Goal: Obtain resource: Obtain resource

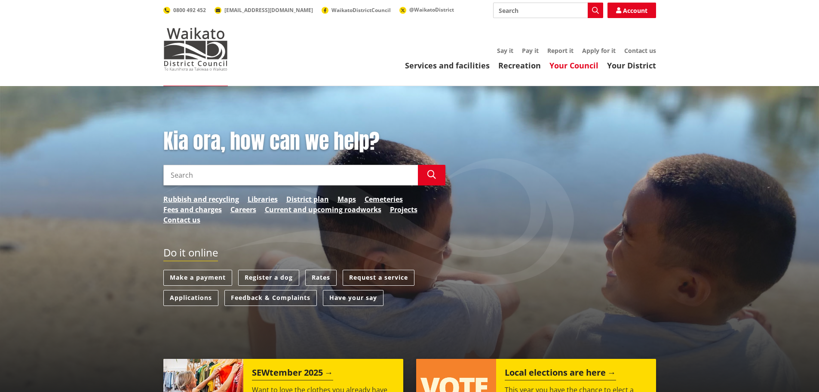
click at [583, 61] on link "Your Council" at bounding box center [574, 65] width 49 height 10
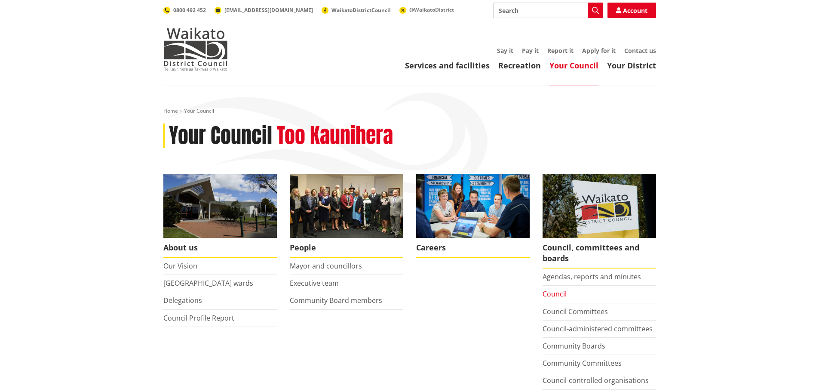
click at [547, 296] on link "Council" at bounding box center [555, 293] width 24 height 9
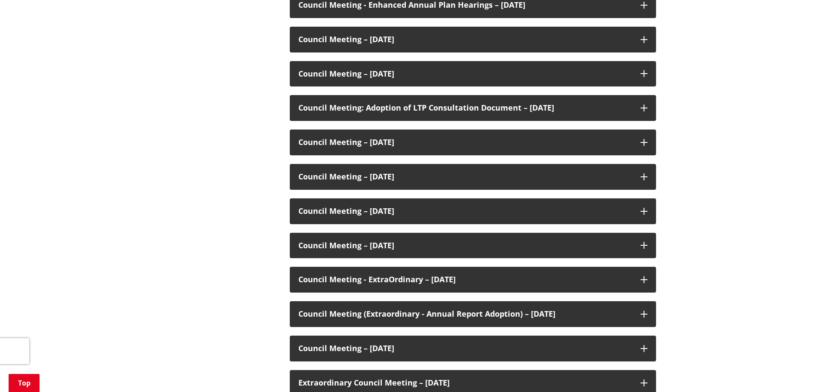
scroll to position [559, 0]
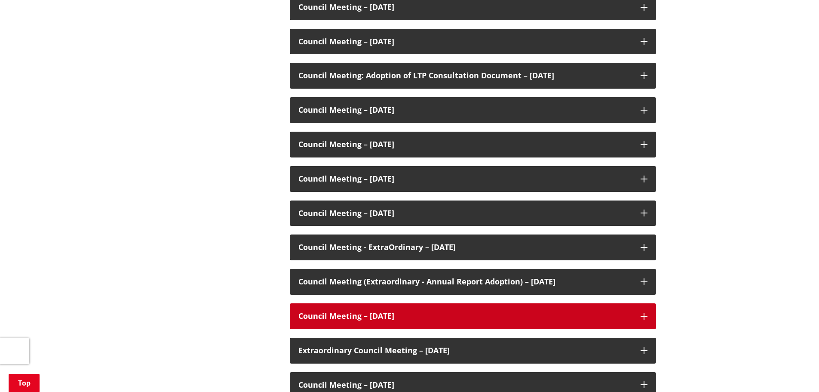
click at [387, 314] on h3 "Council Meeting – [DATE]" at bounding box center [465, 316] width 334 height 9
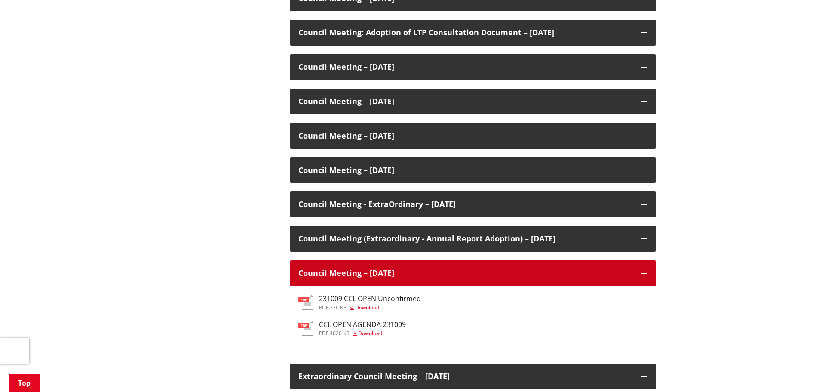
scroll to position [645, 0]
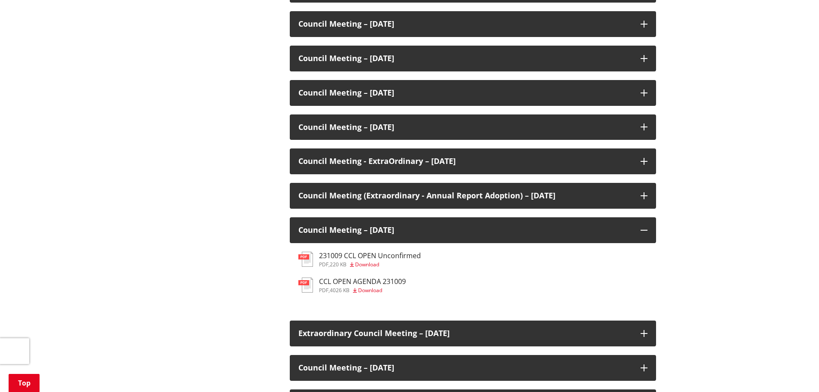
click at [374, 291] on span "Download" at bounding box center [370, 289] width 24 height 7
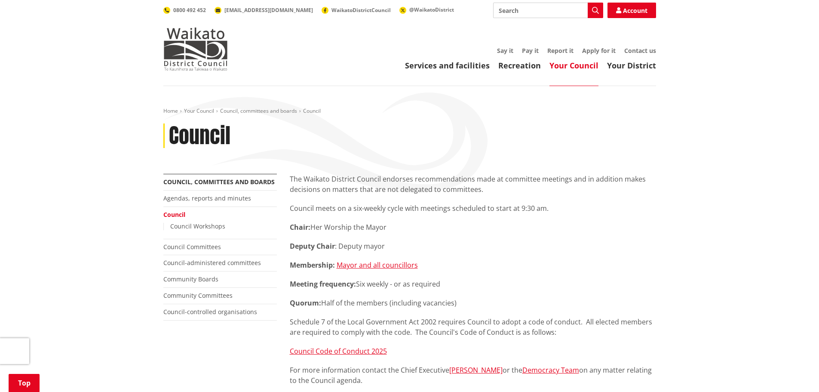
scroll to position [645, 0]
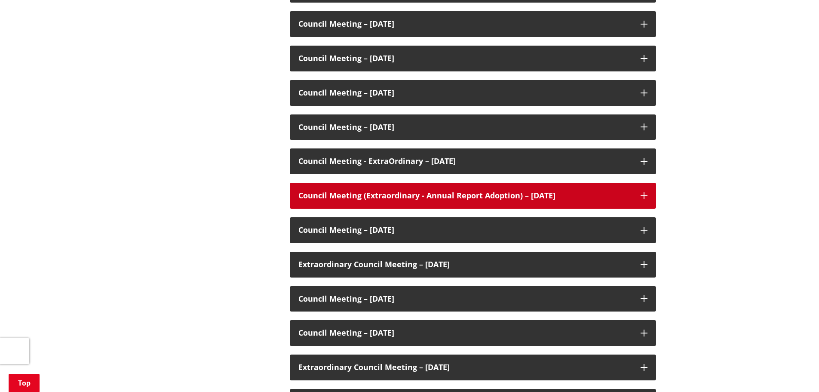
click at [432, 194] on h3 "Council Meeting (Extraordinary - Annual Report Adoption) – [DATE]" at bounding box center [465, 195] width 334 height 9
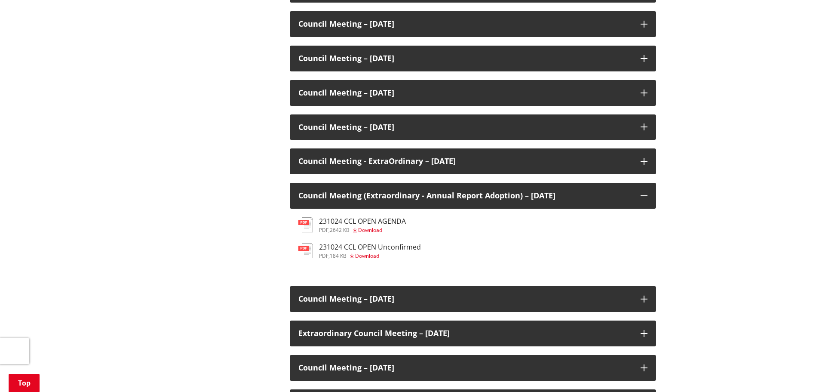
click at [372, 228] on span "Download" at bounding box center [370, 229] width 24 height 7
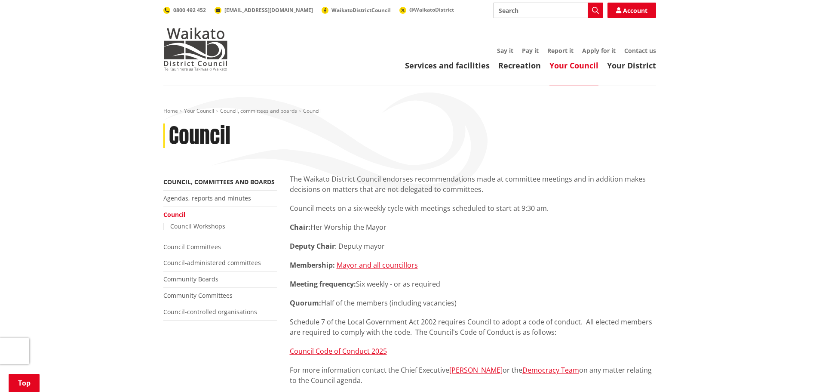
scroll to position [645, 0]
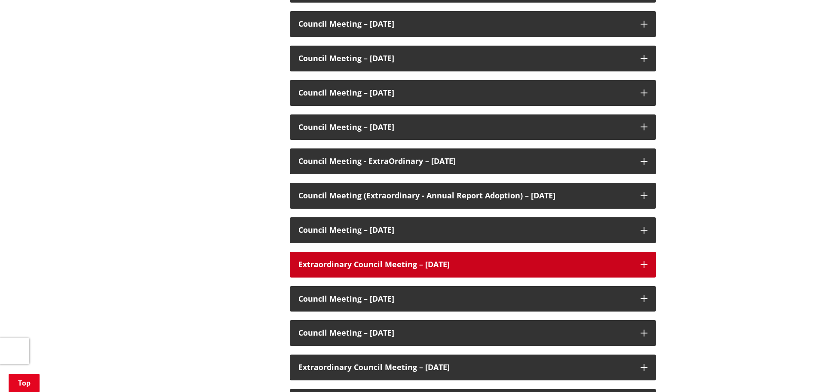
click at [402, 264] on h3 "Extraordinary Council Meeting – [DATE]" at bounding box center [465, 264] width 334 height 9
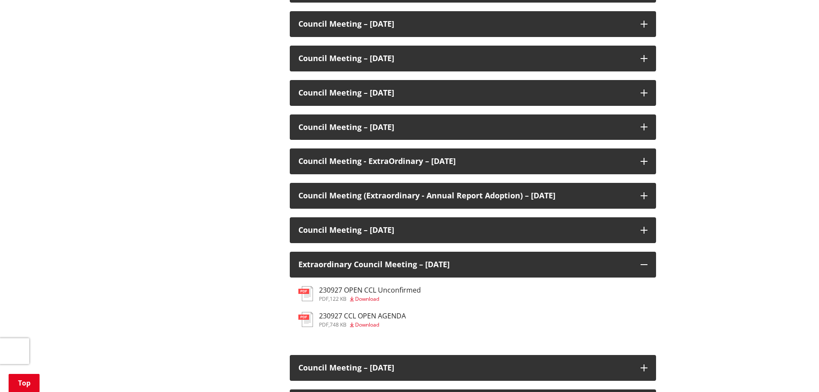
click at [370, 316] on h3 "230927 CCL OPEN AGENDA" at bounding box center [362, 316] width 87 height 8
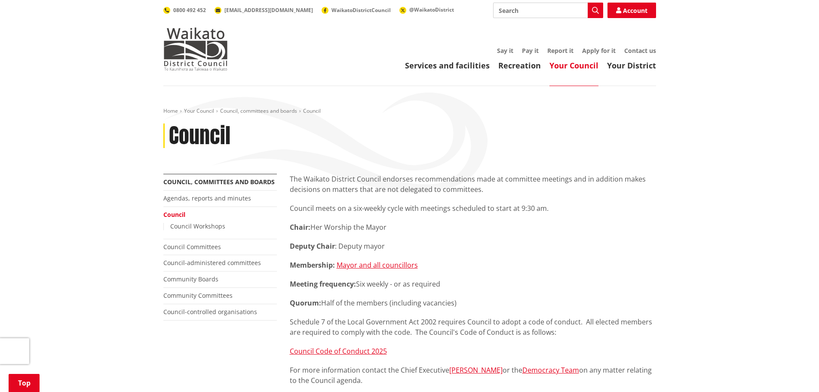
scroll to position [645, 0]
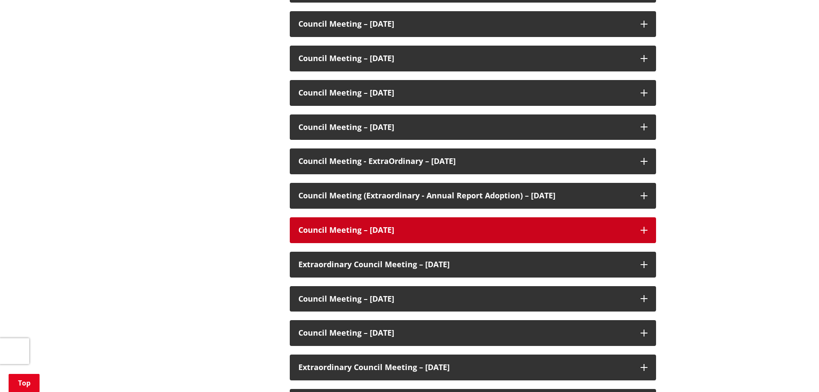
click at [390, 226] on h3 "Council Meeting – [DATE]" at bounding box center [465, 230] width 334 height 9
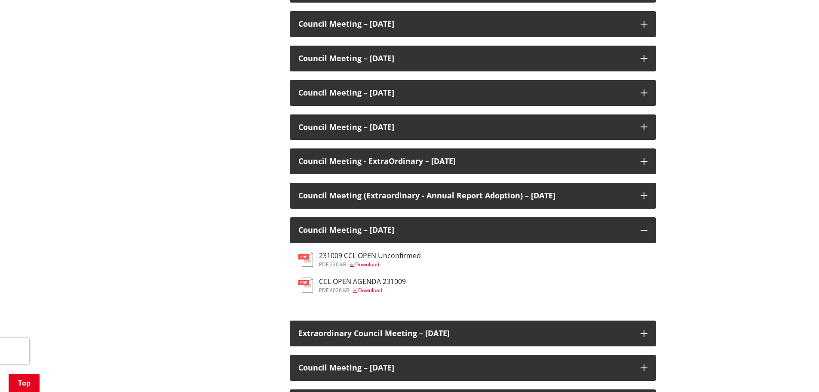
click at [365, 264] on span "Download" at bounding box center [367, 264] width 24 height 7
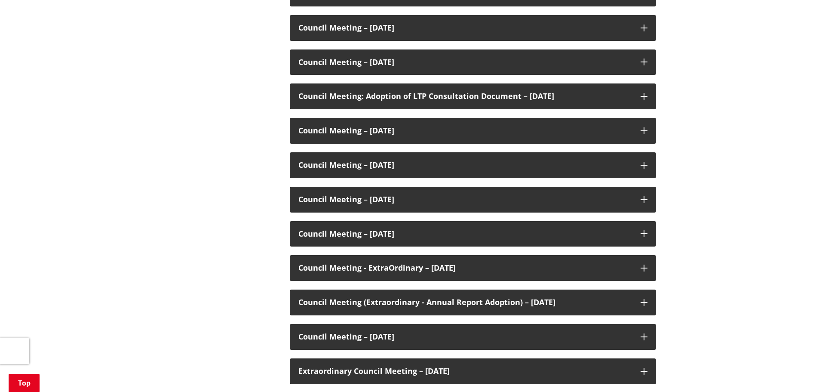
scroll to position [602, 0]
